Goal: Information Seeking & Learning: Understand process/instructions

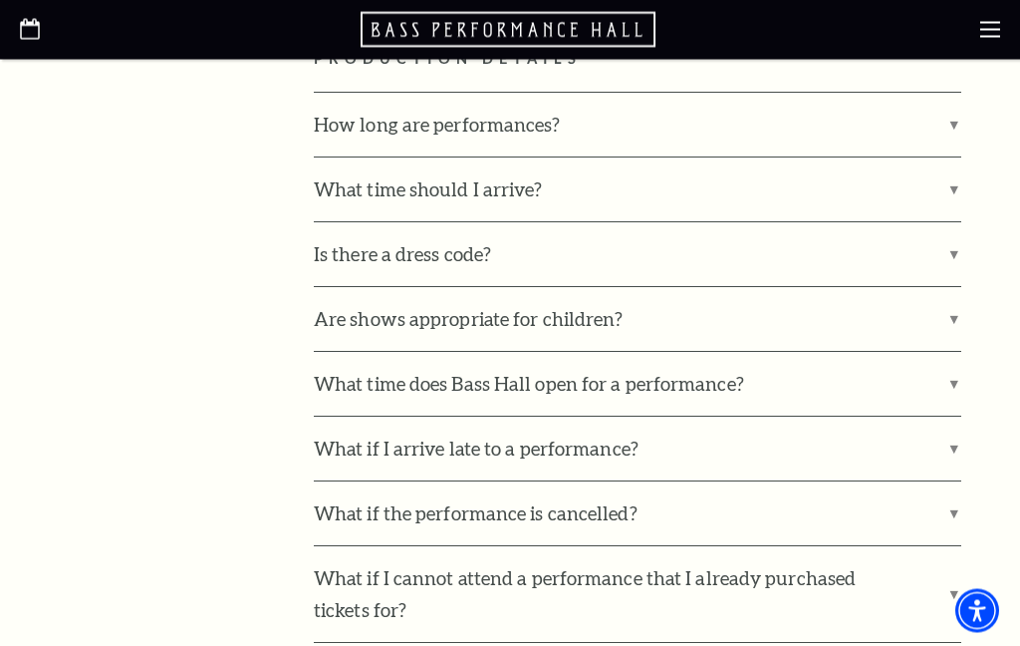
scroll to position [2373, 0]
click at [735, 416] on label "What if I arrive late to a performance?" at bounding box center [638, 448] width 648 height 64
click at [0, 0] on input "What if I arrive late to a performance?" at bounding box center [0, 0] width 0 height 0
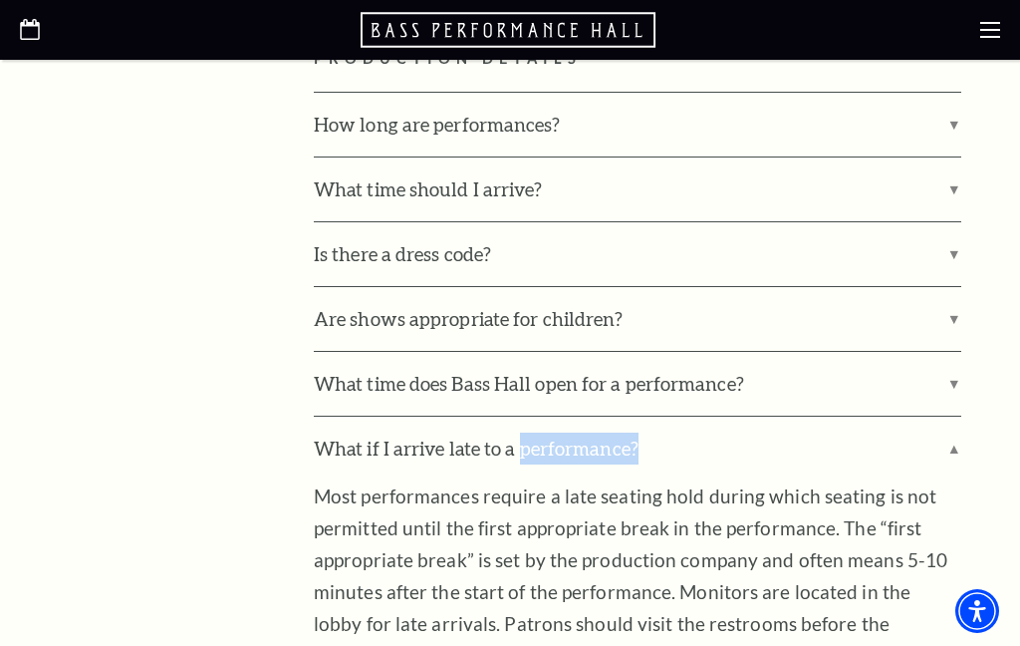
click at [785, 480] on p "Most performances require a late seating hold during which seating is not permi…" at bounding box center [638, 607] width 648 height 255
click at [918, 612] on p "Most performances require a late seating hold during which seating is not permi…" at bounding box center [638, 607] width 648 height 255
click at [961, 449] on div "PRODUCTION DETAILS How long are performances? Performance run times vary based …" at bounding box center [657, 614] width 686 height 1134
click at [960, 416] on label "What if I arrive late to a performance?" at bounding box center [638, 448] width 648 height 64
click at [0, 0] on input "What if I arrive late to a performance?" at bounding box center [0, 0] width 0 height 0
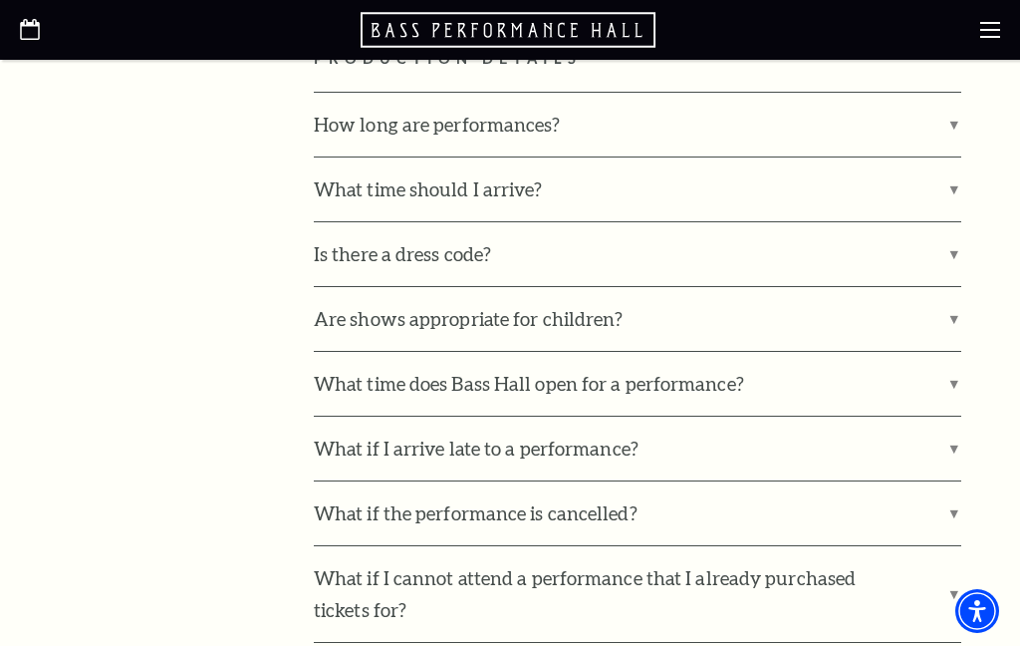
click at [697, 416] on label "What if I arrive late to a performance?" at bounding box center [638, 448] width 648 height 64
click at [0, 0] on input "What if I arrive late to a performance?" at bounding box center [0, 0] width 0 height 0
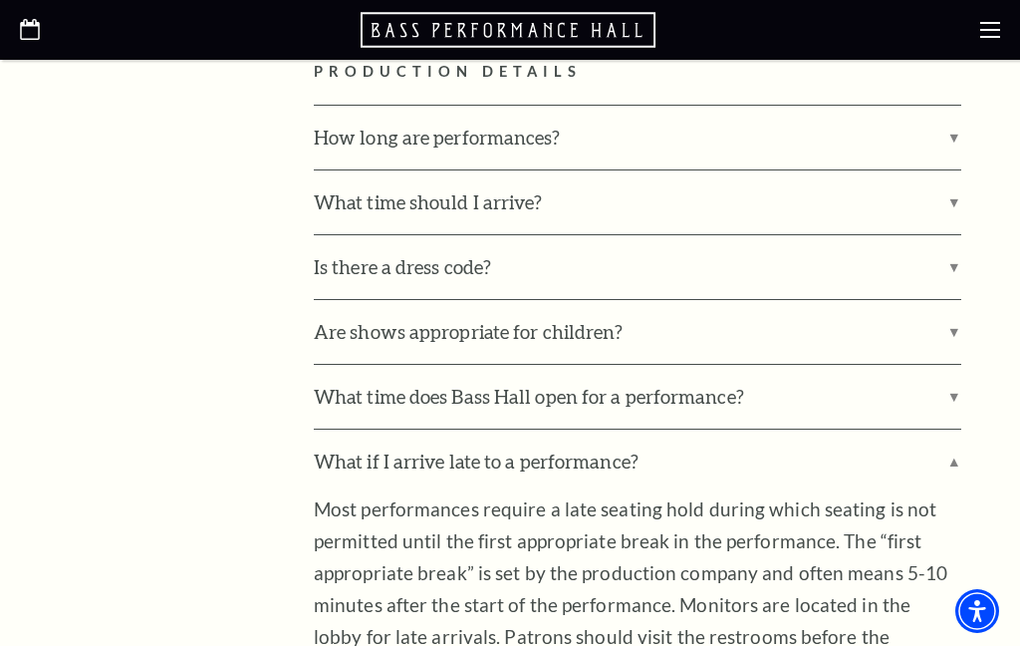
click at [314, 429] on label "What if I arrive late to a performance?" at bounding box center [638, 461] width 648 height 64
click at [0, 0] on input "What if I arrive late to a performance?" at bounding box center [0, 0] width 0 height 0
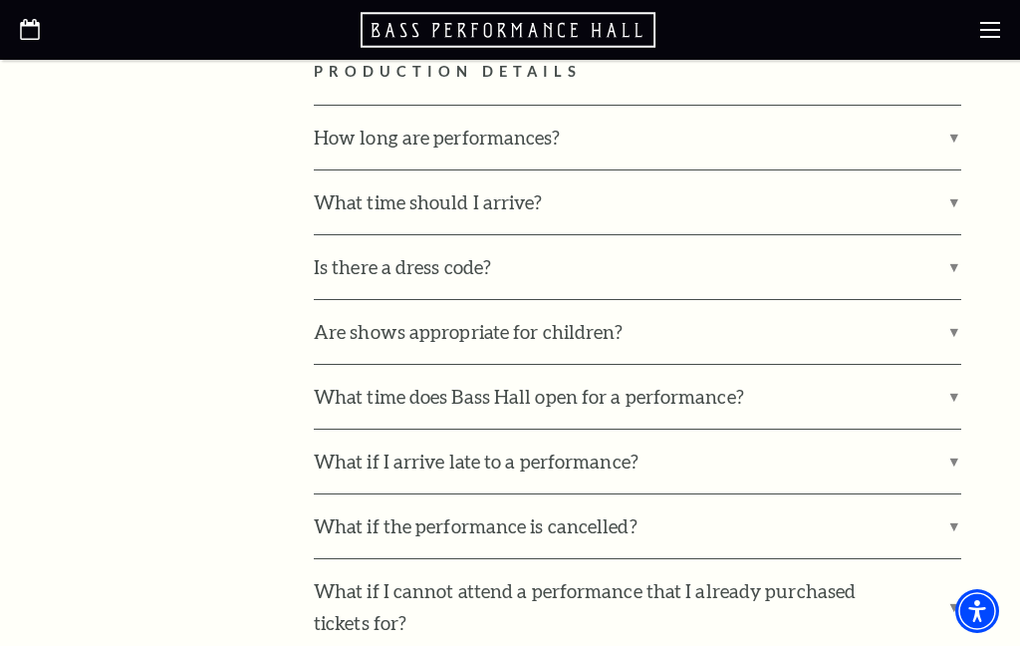
click at [390, 429] on label "What if I arrive late to a performance?" at bounding box center [638, 461] width 648 height 64
click at [0, 0] on input "What if I arrive late to a performance?" at bounding box center [0, 0] width 0 height 0
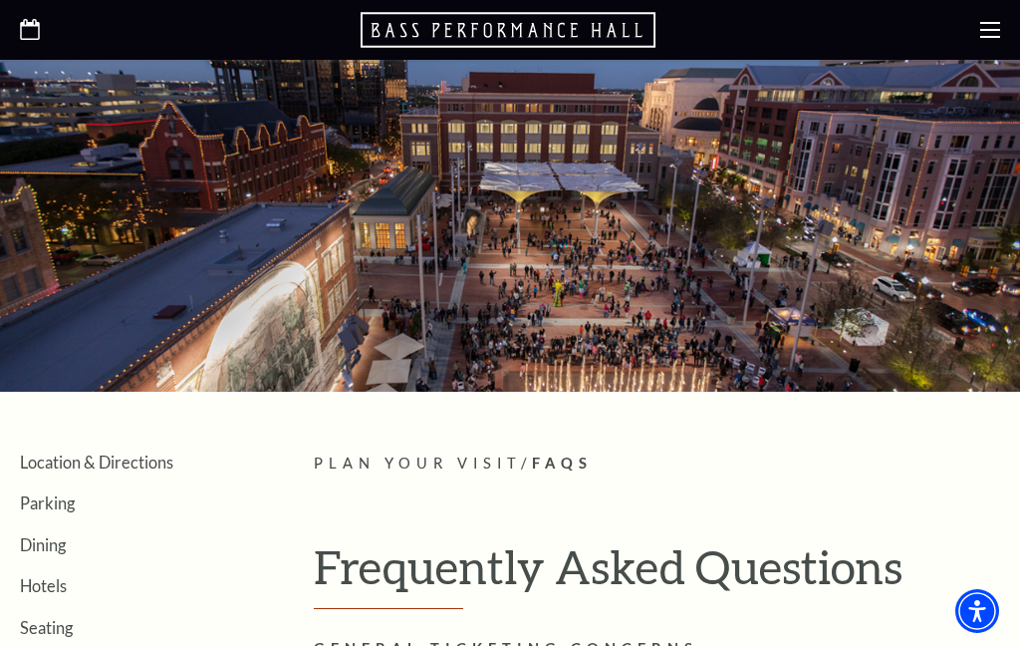
scroll to position [0, 0]
